Goal: Task Accomplishment & Management: Manage account settings

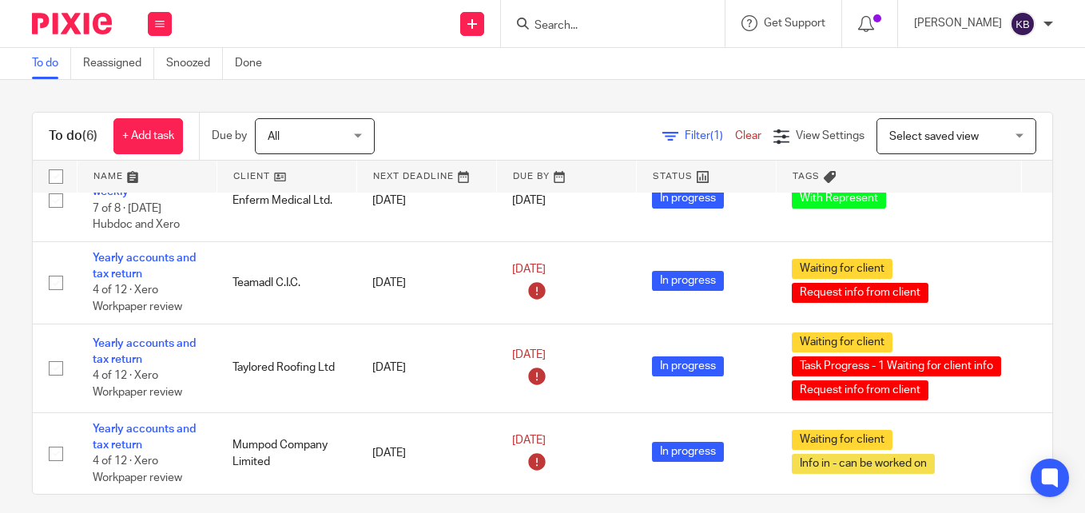
scroll to position [14, 0]
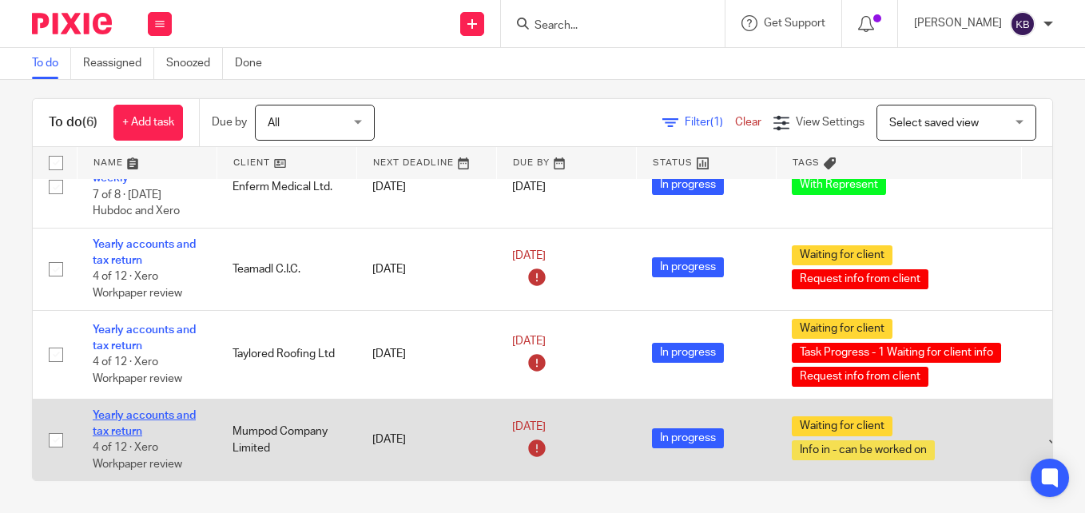
click at [121, 410] on link "Yearly accounts and tax return" at bounding box center [144, 423] width 103 height 27
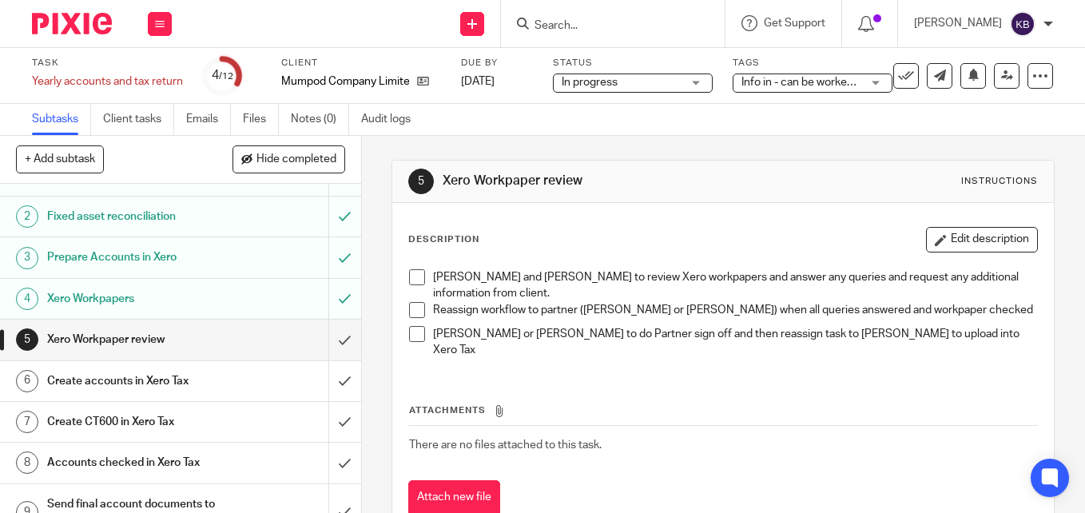
scroll to position [160, 0]
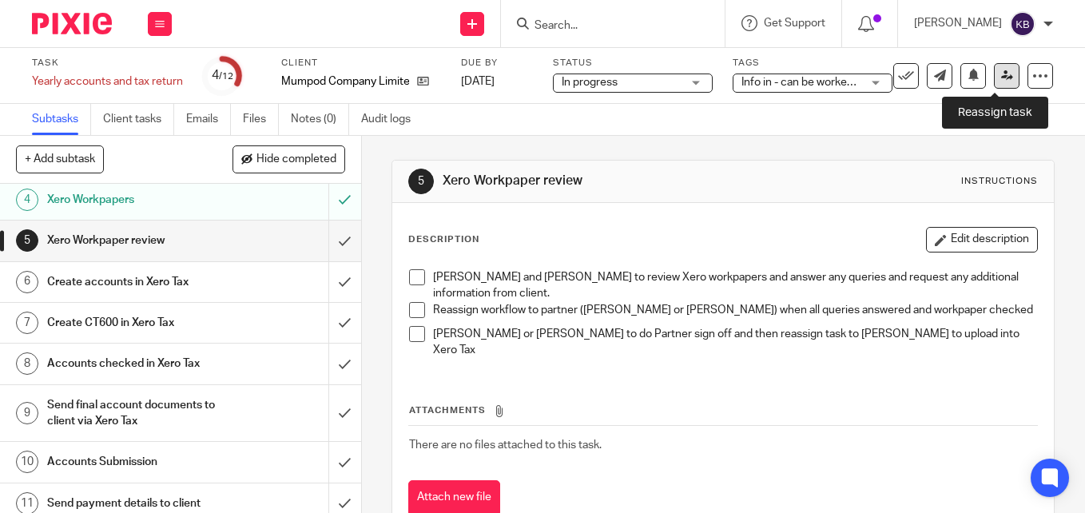
click at [1001, 73] on icon at bounding box center [1007, 75] width 12 height 12
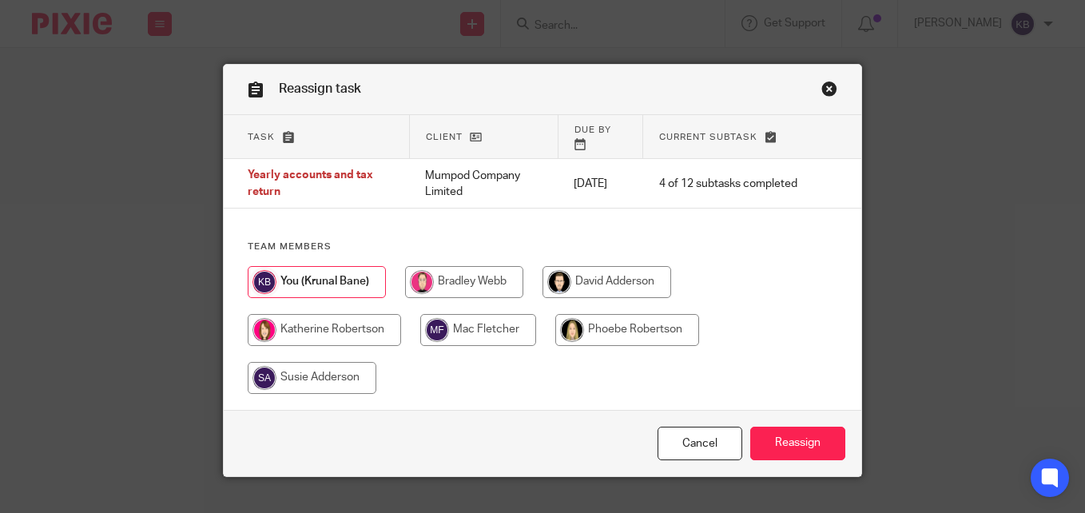
click at [475, 316] on input "radio" at bounding box center [478, 330] width 116 height 32
radio input "true"
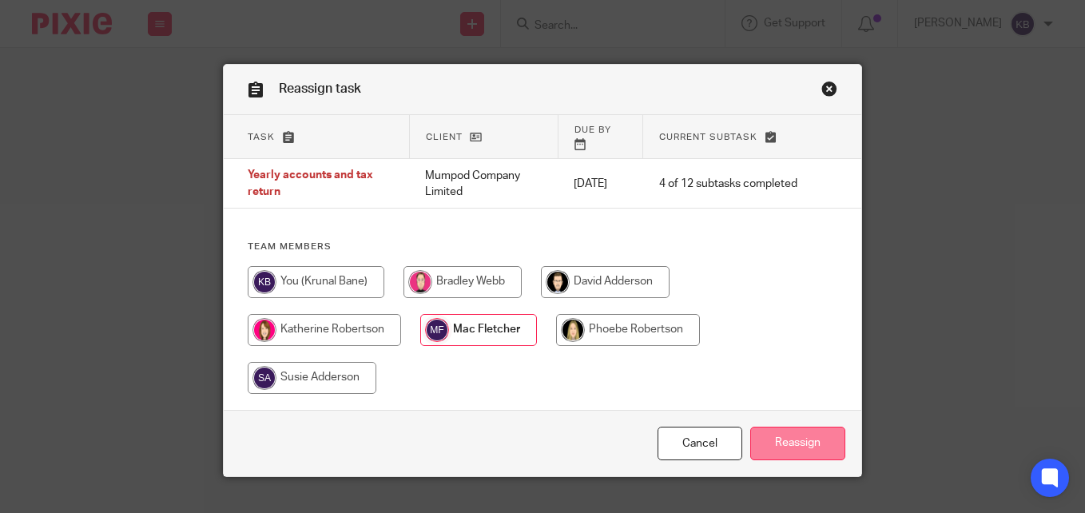
click at [800, 438] on input "Reassign" at bounding box center [797, 444] width 95 height 34
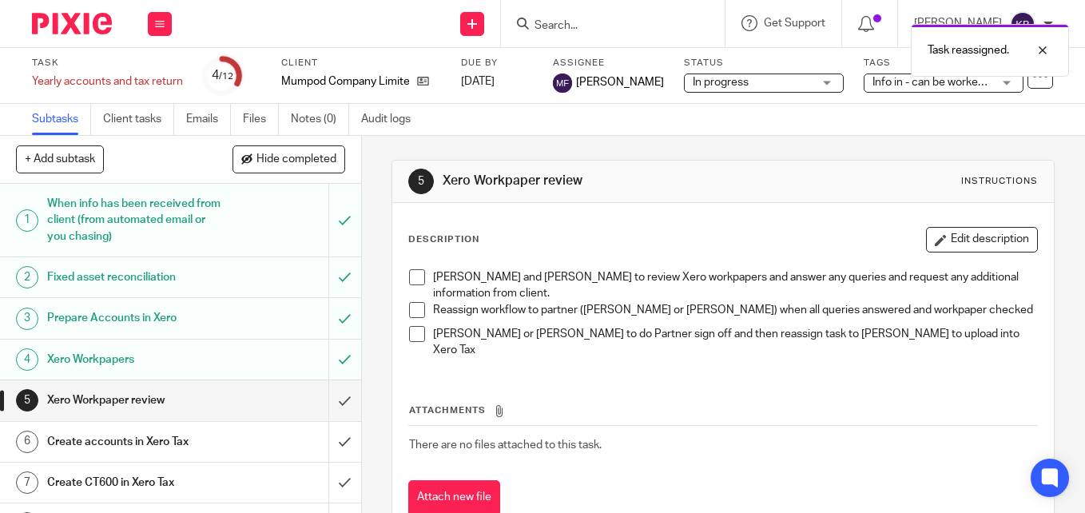
click at [62, 23] on img at bounding box center [72, 24] width 80 height 22
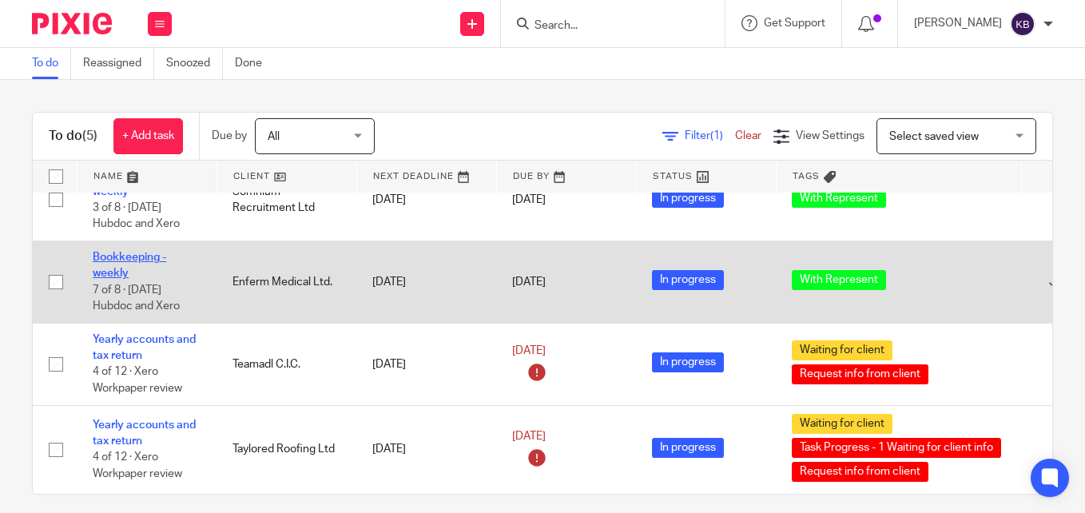
click at [123, 252] on link "Bookkeeping - weekly" at bounding box center [129, 265] width 73 height 27
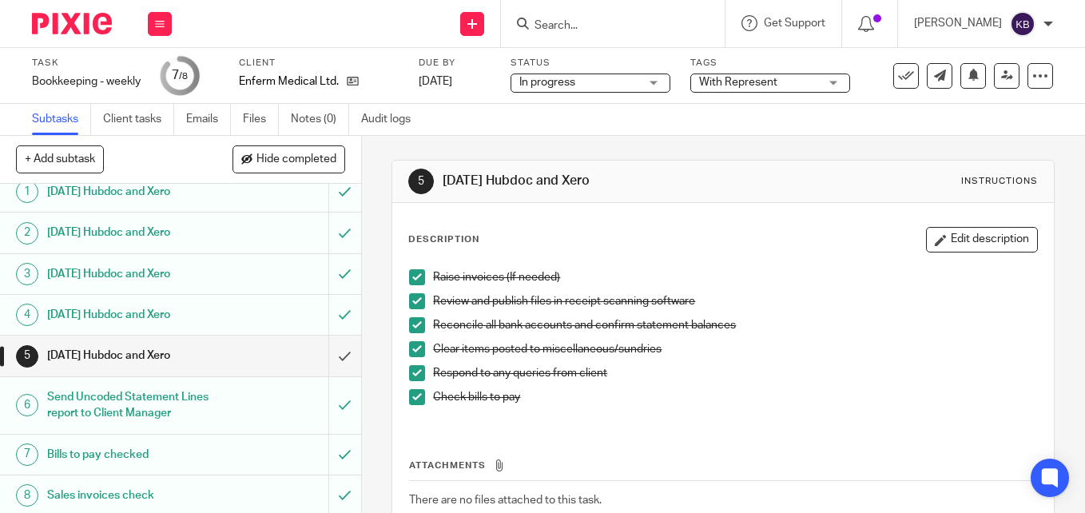
scroll to position [15, 0]
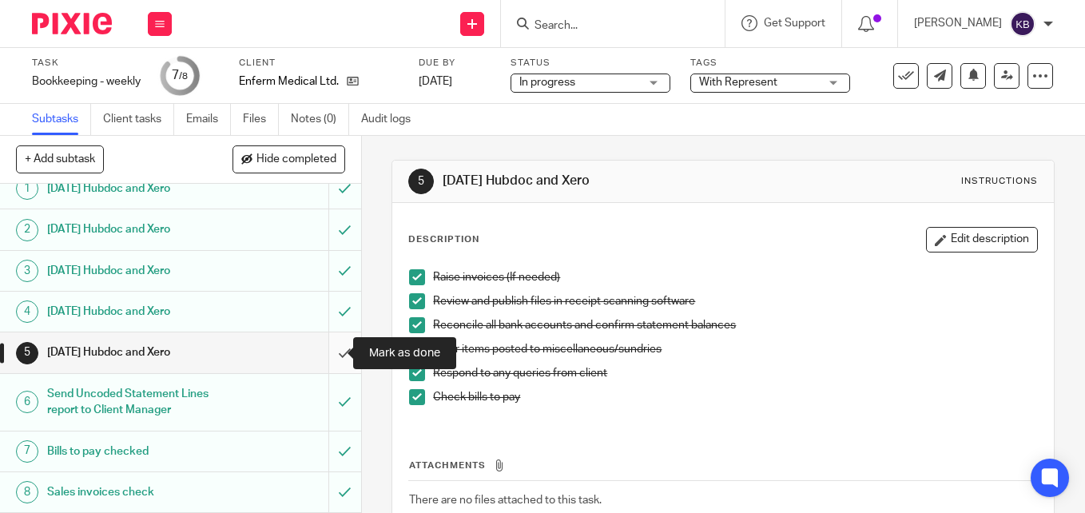
click at [331, 352] on input "submit" at bounding box center [180, 352] width 361 height 40
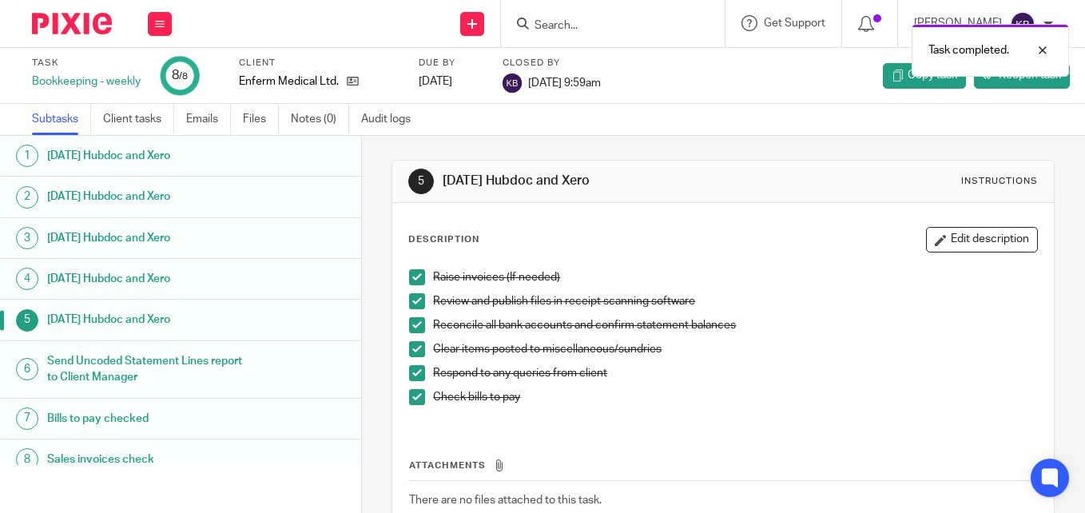
scroll to position [15, 0]
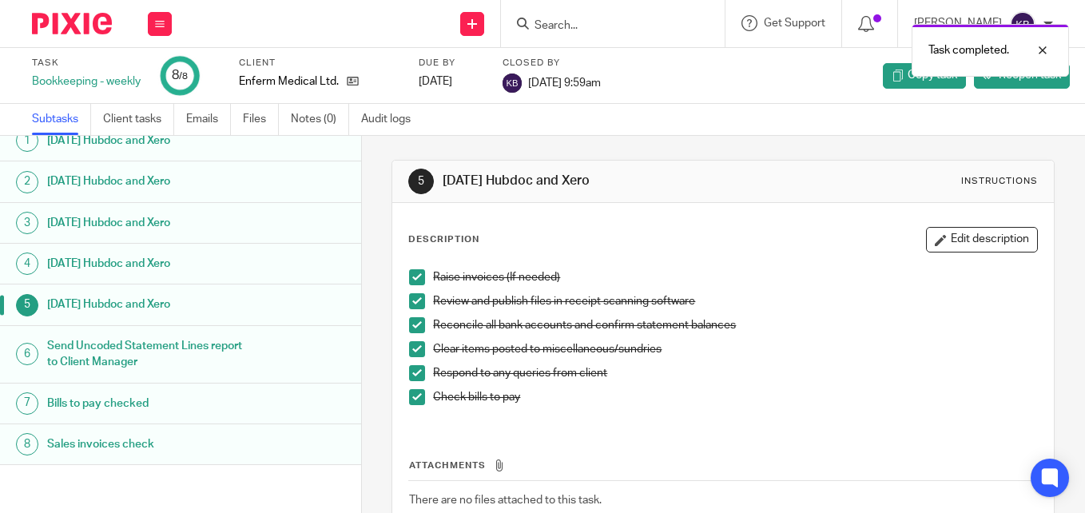
click at [57, 29] on img at bounding box center [72, 24] width 80 height 22
